Goal: Check status: Check status

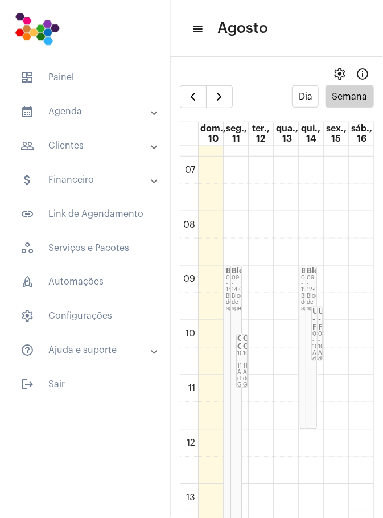
scroll to position [361, 0]
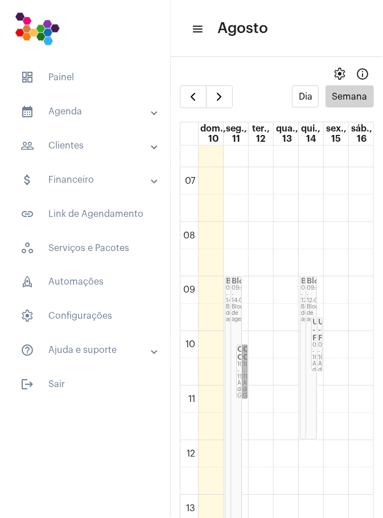
click at [243, 371] on link "CONSULTA CARDIO... 10:15 - 11:15 Agenda do Google" at bounding box center [245, 372] width 6 height 54
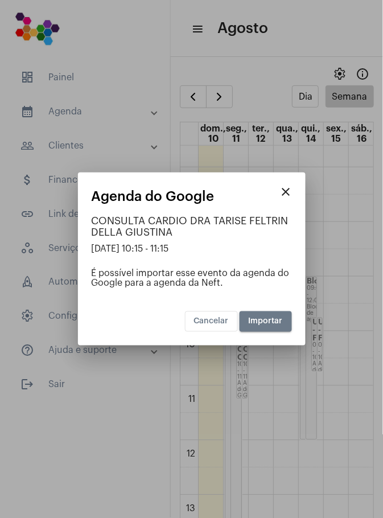
click at [284, 411] on div at bounding box center [191, 259] width 383 height 518
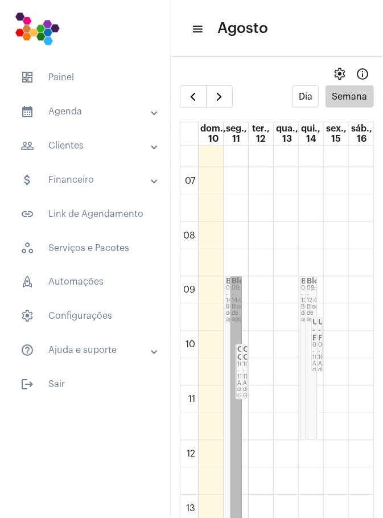
click at [238, 301] on link "Bloqueio 09:00 - 14:00 Bloqueio de agenda" at bounding box center [236, 413] width 11 height 273
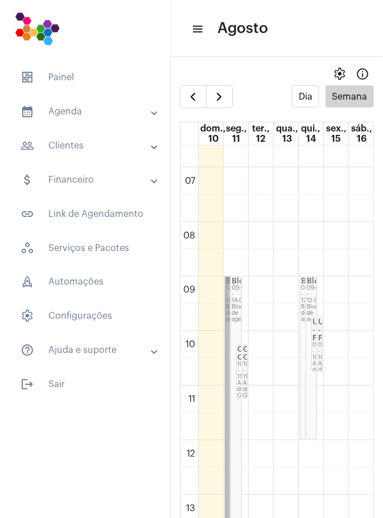
click at [228, 305] on link "Bloqueio 09:00 - 14:00 Bloqueio de agenda" at bounding box center [230, 413] width 11 height 273
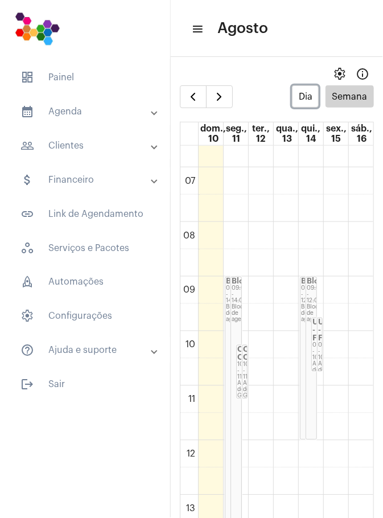
click at [311, 99] on button "Dia" at bounding box center [305, 96] width 27 height 22
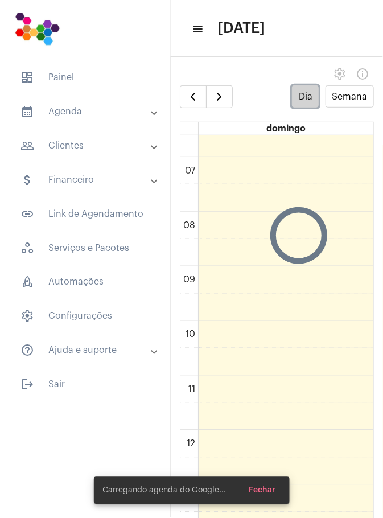
scroll to position [328, 0]
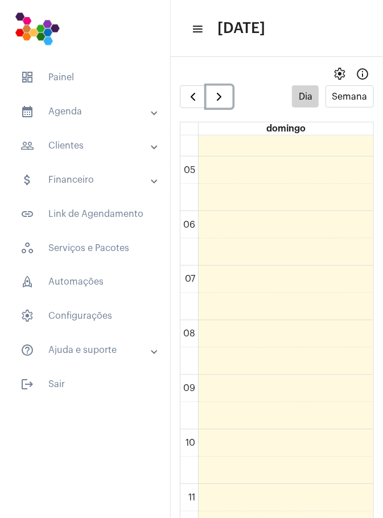
click at [224, 98] on span "button" at bounding box center [219, 97] width 14 height 14
